Goal: Task Accomplishment & Management: Manage account settings

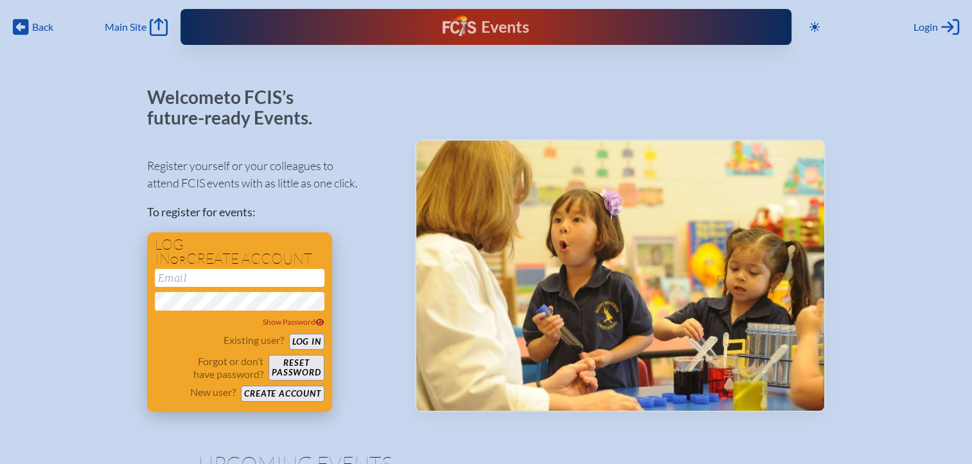
type input "[EMAIL_ADDRESS][DOMAIN_NAME]"
drag, startPoint x: 309, startPoint y: 344, endPoint x: 370, endPoint y: 290, distance: 81.9
click at [310, 344] on button "Log in" at bounding box center [306, 342] width 35 height 16
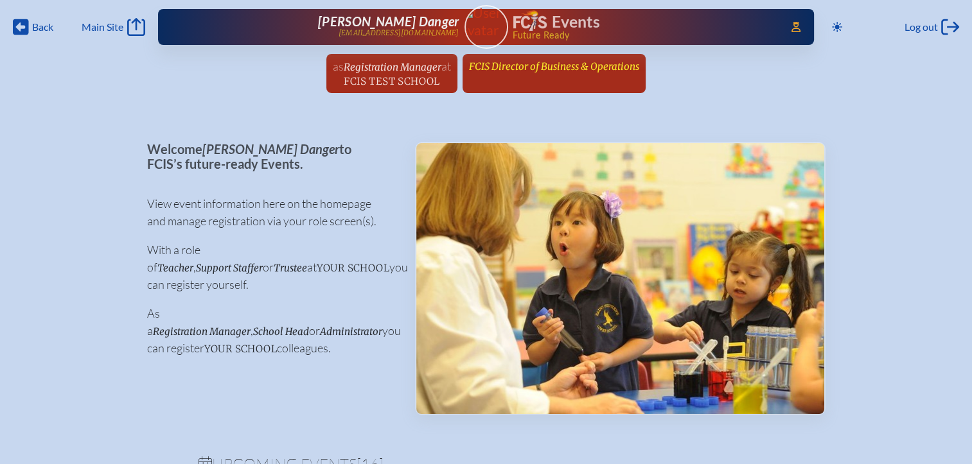
click at [552, 75] on link "FCIS Director of Business & Operations since [DATE]" at bounding box center [554, 66] width 180 height 24
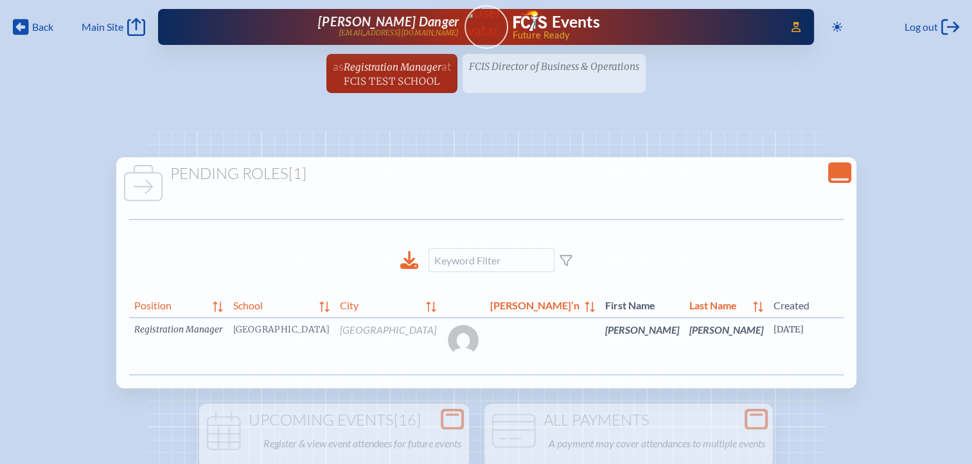
scroll to position [0, 36]
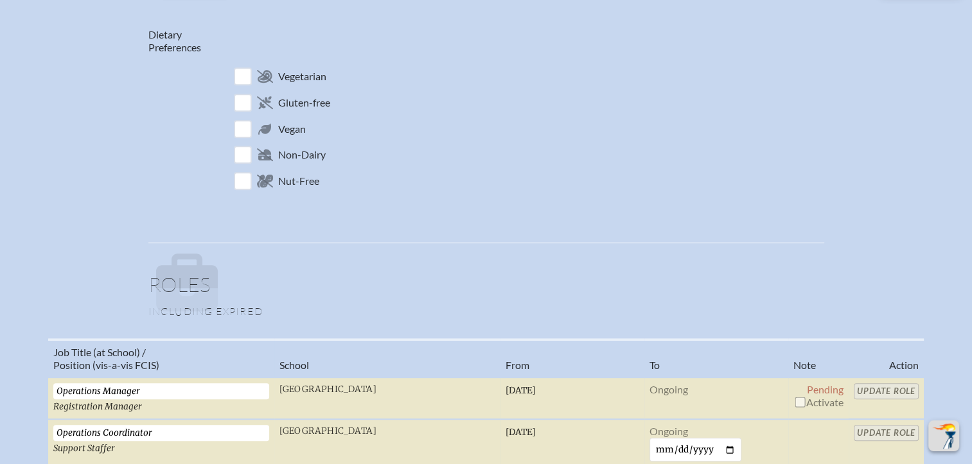
scroll to position [771, 0]
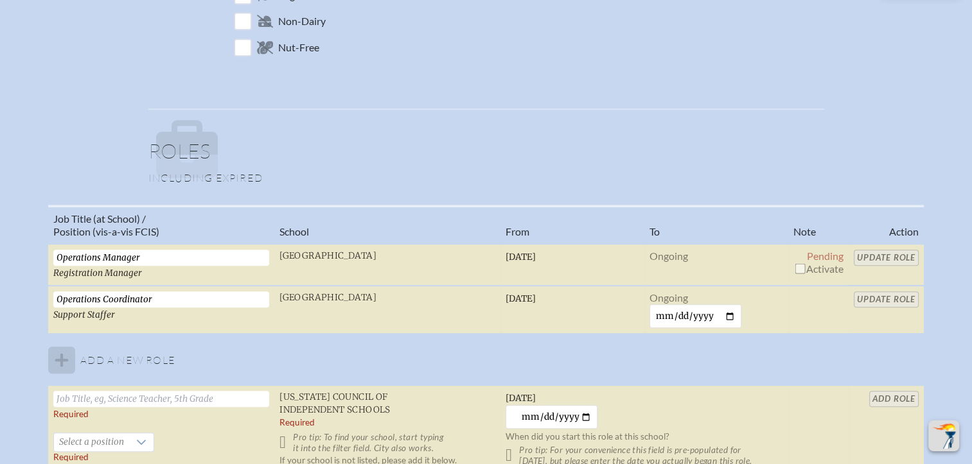
click at [799, 265] on input "checkbox" at bounding box center [800, 268] width 10 height 10
checkbox input "true"
click at [875, 256] on input "Update Role" at bounding box center [886, 258] width 65 height 16
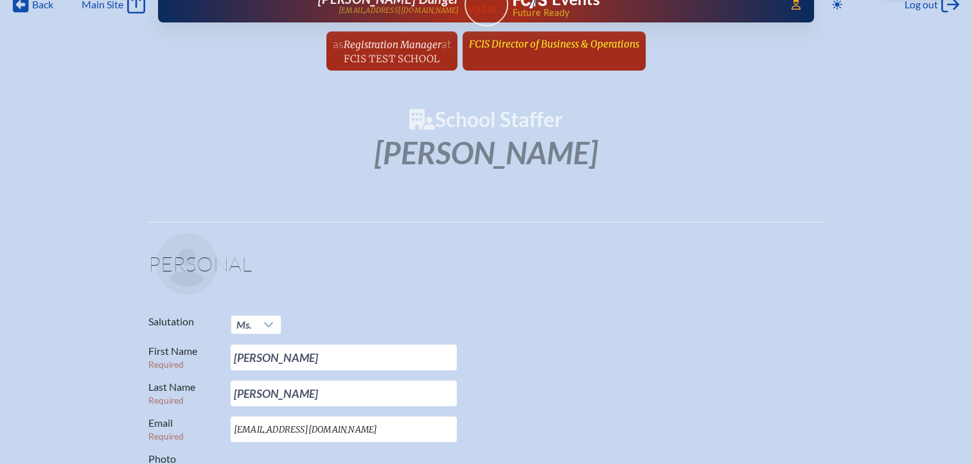
scroll to position [0, 0]
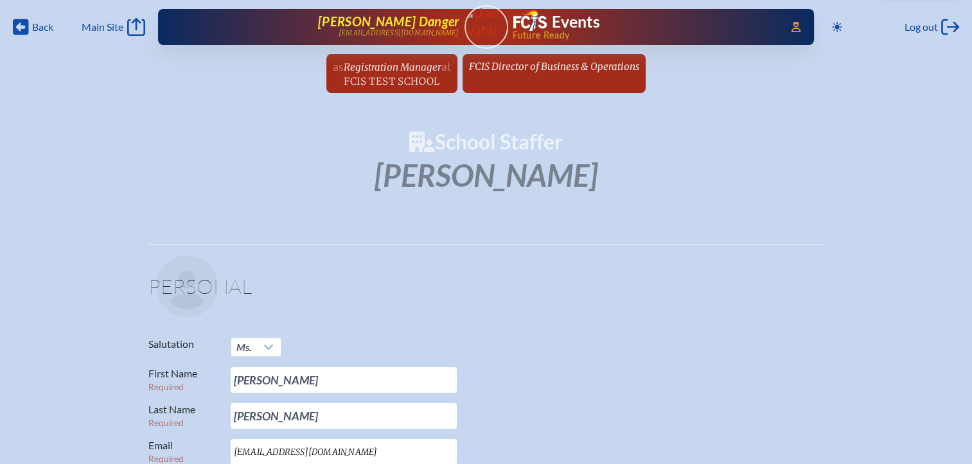
drag, startPoint x: 118, startPoint y: 181, endPoint x: 432, endPoint y: 13, distance: 356.0
click at [796, 35] on span "Access Users..." at bounding box center [796, 27] width 21 height 21
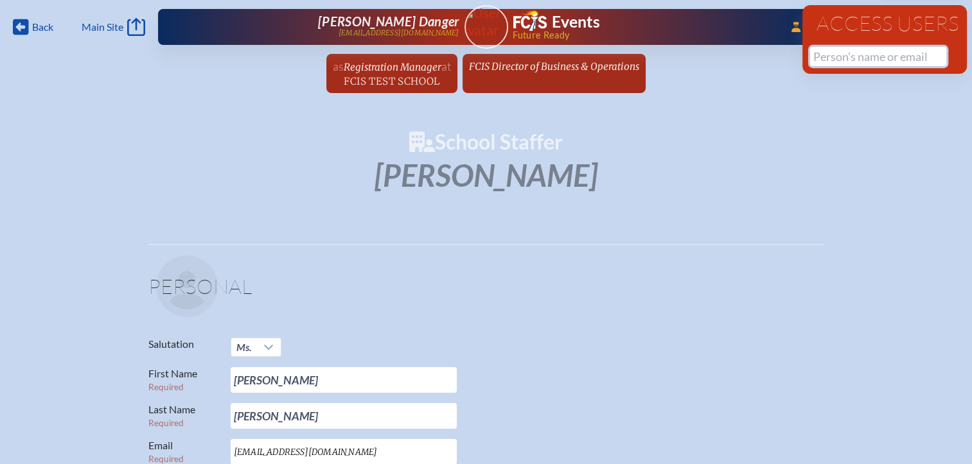
click at [822, 55] on input "text" at bounding box center [878, 56] width 136 height 19
paste input "[PERSON_NAME]"
drag, startPoint x: 851, startPoint y: 58, endPoint x: 778, endPoint y: 58, distance: 73.2
click at [778, 58] on div "Back Back Main Site Main Site Toggle to Dark Mode Log out Log out ...Close Acce…" at bounding box center [486, 50] width 972 height 101
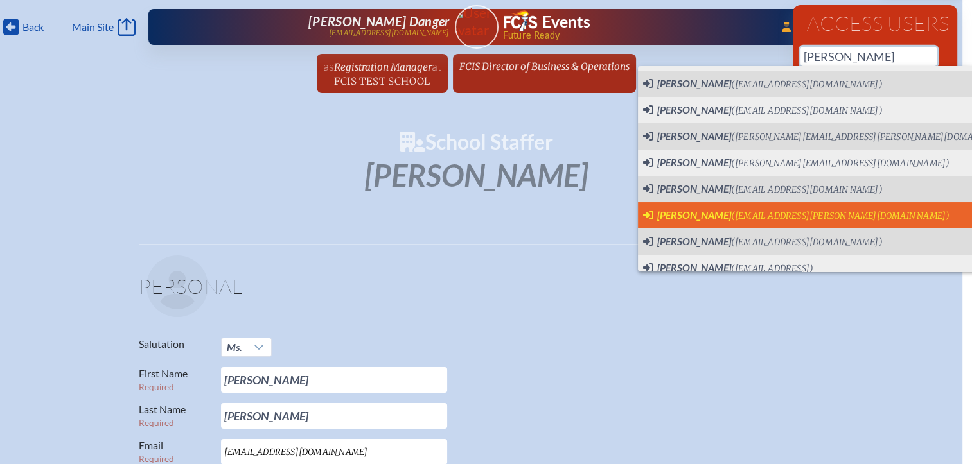
scroll to position [41, 0]
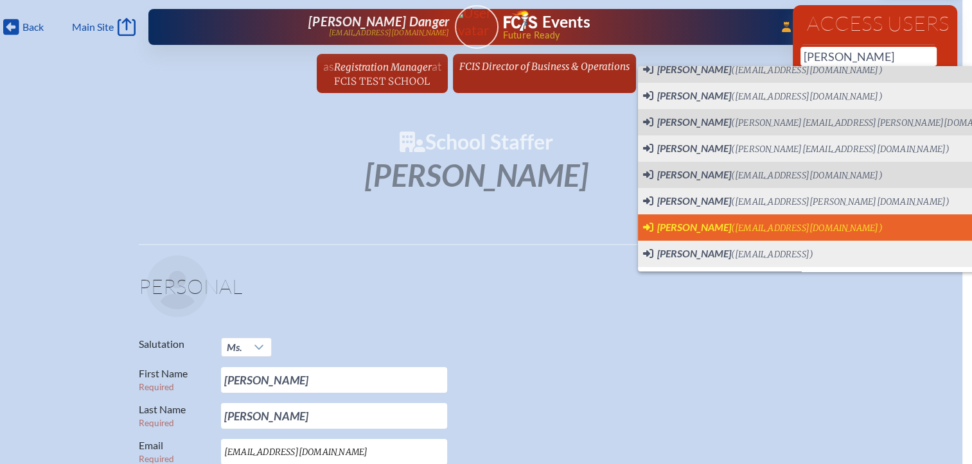
click at [688, 231] on span "[PERSON_NAME]" at bounding box center [694, 227] width 74 height 12
type input "[EMAIL_ADDRESS][DOMAIN_NAME]"
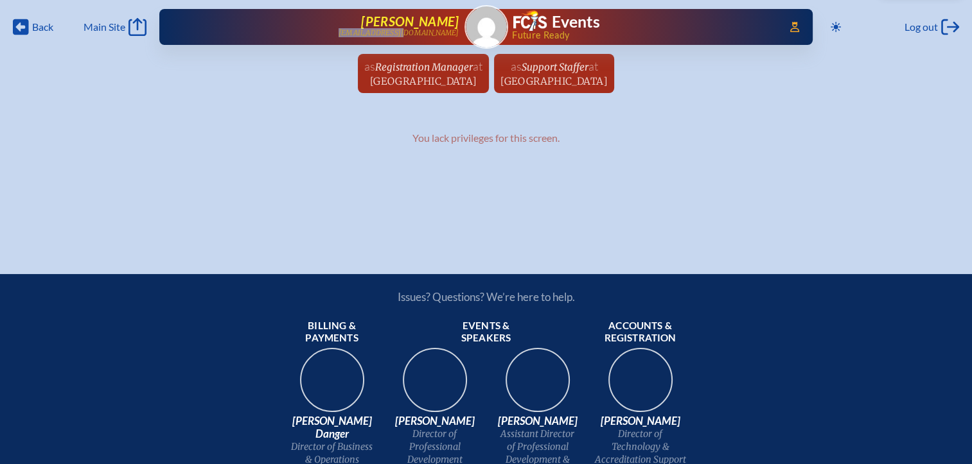
drag, startPoint x: 460, startPoint y: 30, endPoint x: 396, endPoint y: 35, distance: 63.7
click at [396, 35] on div "Access Users... Ashley Barber abarber@jcds.com Events Future Ready" at bounding box center [485, 27] width 653 height 36
copy p "[EMAIL_ADDRESS][DOMAIN_NAME]"
